Goal: Task Accomplishment & Management: Use online tool/utility

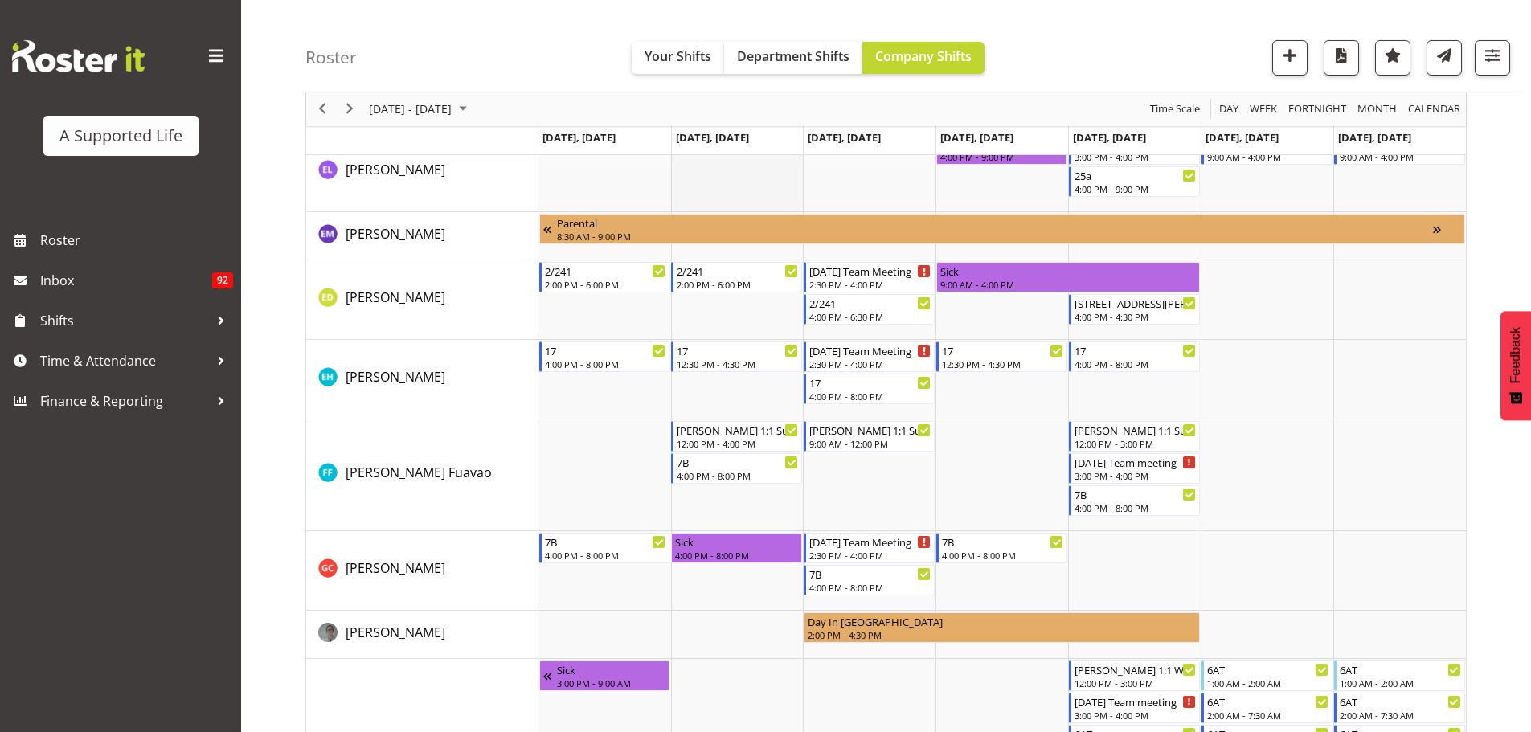
scroll to position [3376, 0]
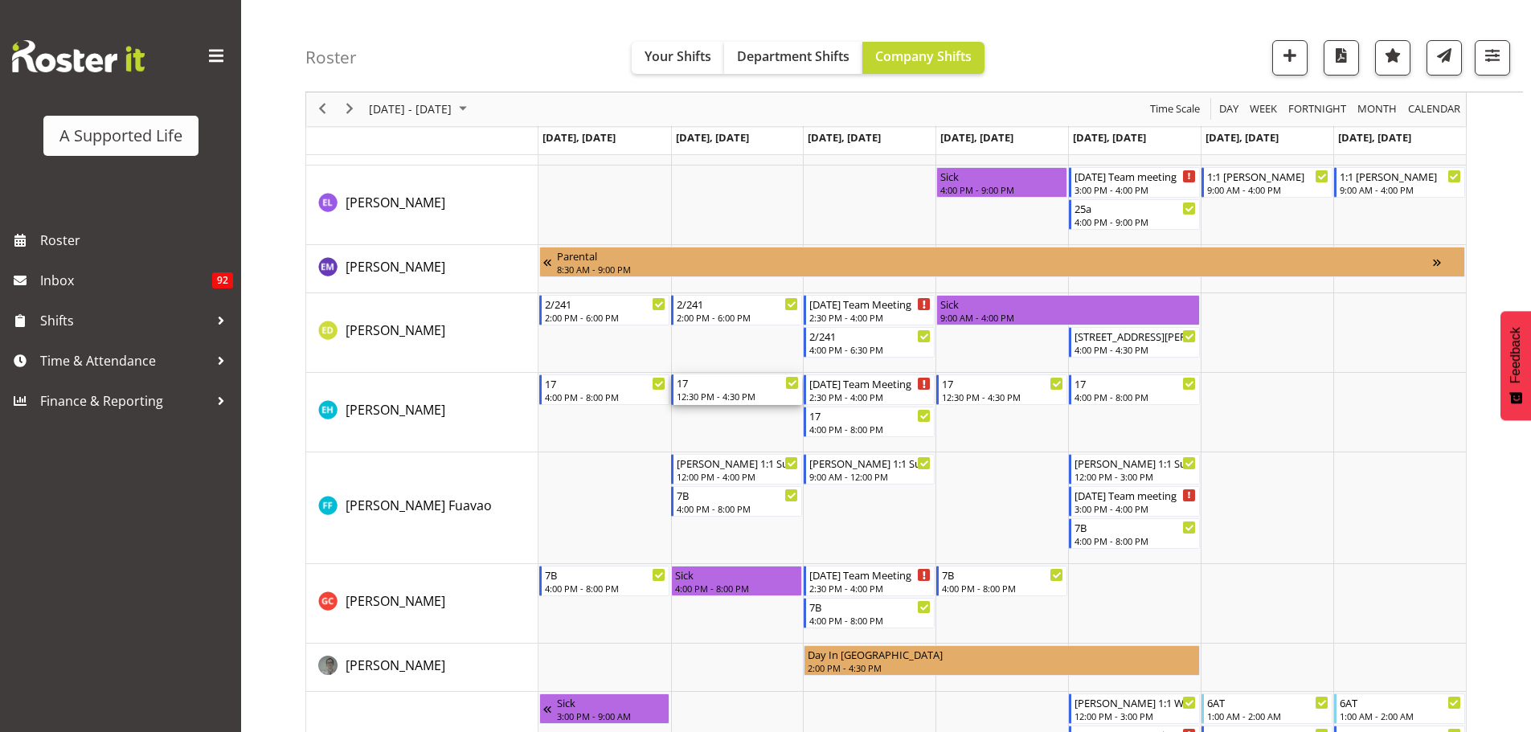
click at [738, 398] on div "12:30 PM - 4:30 PM" at bounding box center [738, 396] width 122 height 13
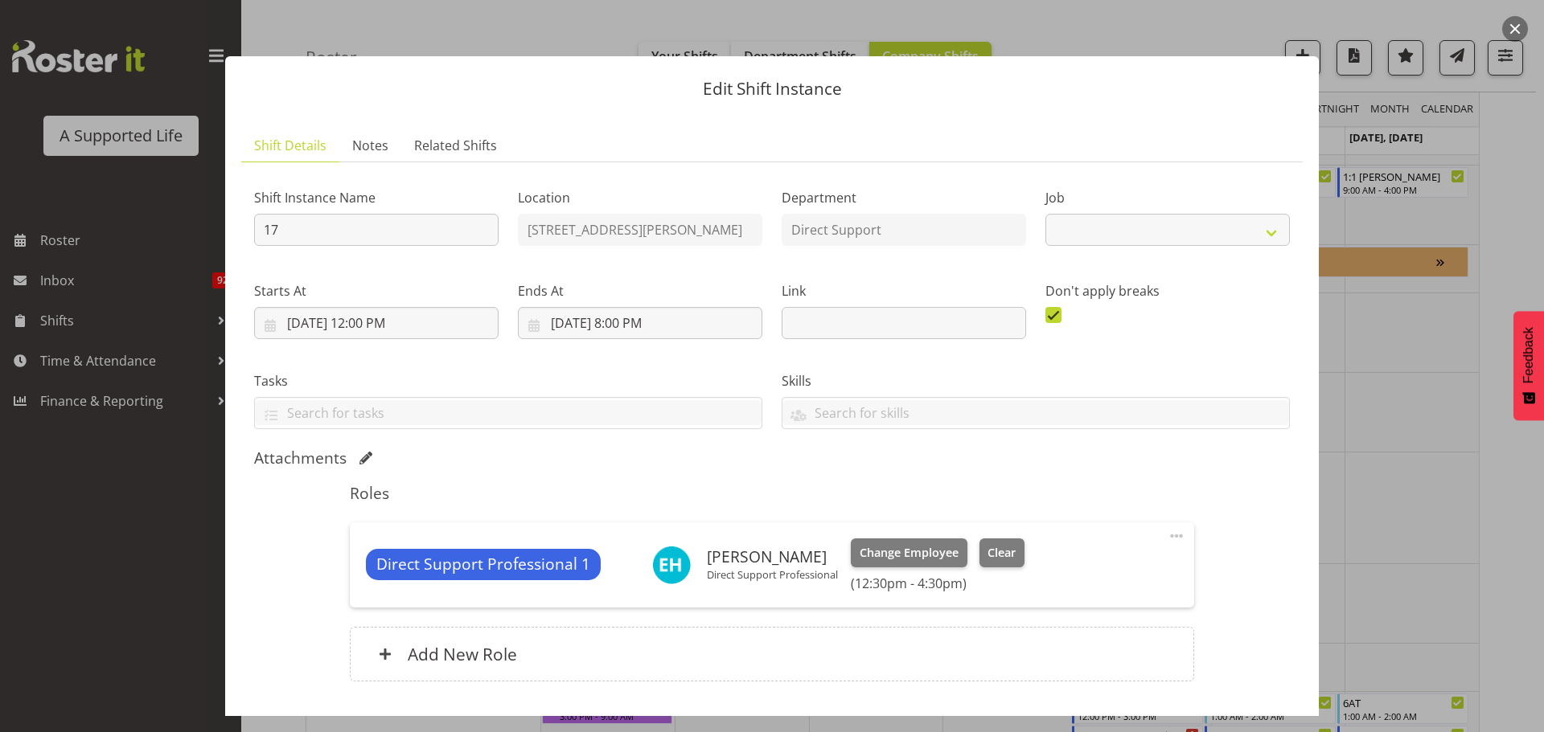
select select "4112"
click at [1433, 218] on div at bounding box center [772, 366] width 1544 height 732
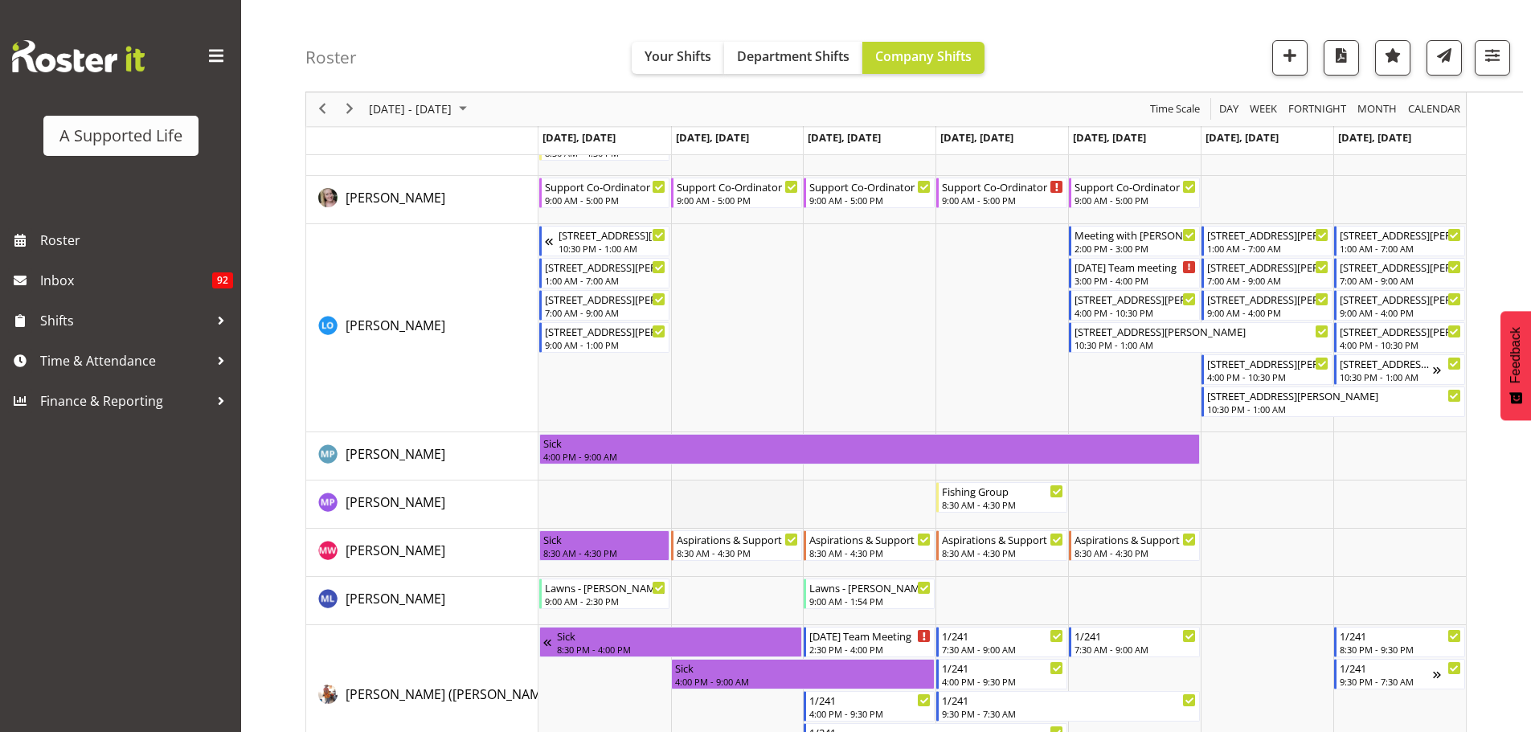
scroll to position [6190, 0]
